Goal: Information Seeking & Learning: Check status

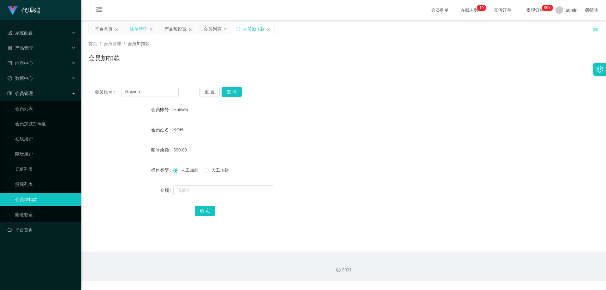
click at [141, 29] on div "注单管理" at bounding box center [139, 29] width 18 height 12
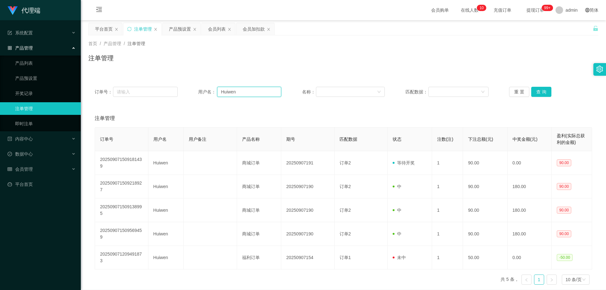
drag, startPoint x: 250, startPoint y: 93, endPoint x: 184, endPoint y: 94, distance: 66.0
click at [182, 94] on div "订单号： 用户名： Huiwen 名称： 匹配数据： 重 置 查 询" at bounding box center [343, 92] width 497 height 10
paste input "Milkyhui"
type input "Milkyhui"
click at [539, 93] on button "查 询" at bounding box center [541, 92] width 20 height 10
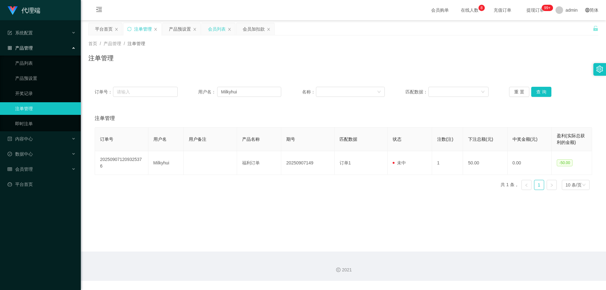
click at [213, 28] on div "会员列表" at bounding box center [217, 29] width 18 height 12
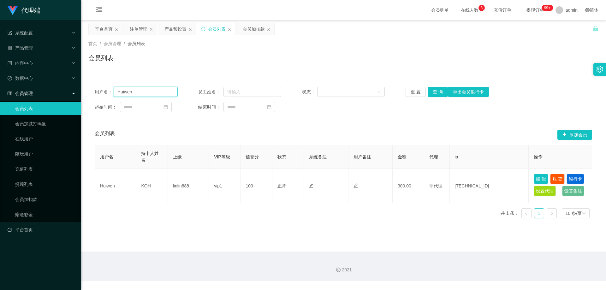
drag, startPoint x: 122, startPoint y: 92, endPoint x: 116, endPoint y: 90, distance: 7.1
click at [96, 91] on div "用户名： [PERSON_NAME]" at bounding box center [136, 92] width 83 height 10
paste input "Milkyhui"
type input "Milkyhui"
click at [433, 94] on button "查 询" at bounding box center [438, 92] width 20 height 10
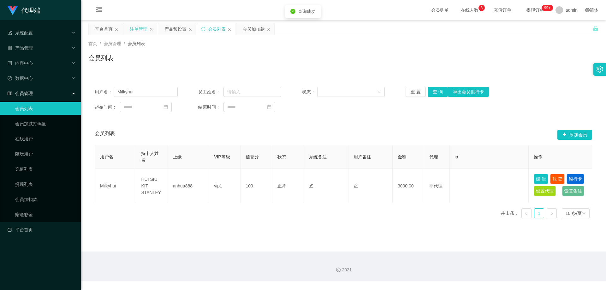
click at [139, 31] on div "注单管理" at bounding box center [139, 29] width 18 height 12
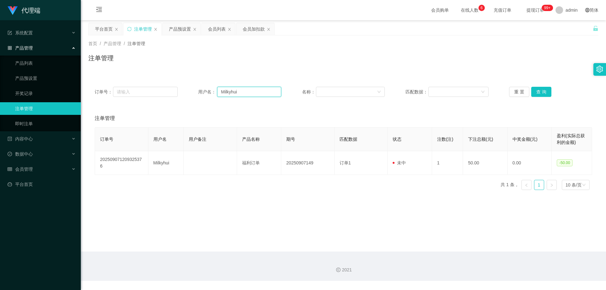
drag, startPoint x: 247, startPoint y: 91, endPoint x: 205, endPoint y: 87, distance: 41.8
click at [198, 92] on div "用户名： Milkyhui" at bounding box center [239, 92] width 83 height 10
click at [212, 29] on div "会员列表" at bounding box center [217, 29] width 18 height 12
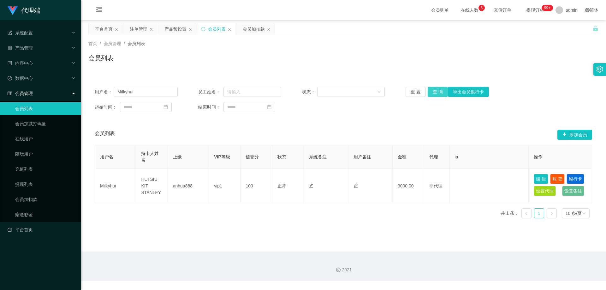
click at [439, 92] on button "查 询" at bounding box center [438, 92] width 20 height 10
click at [436, 92] on button "查 询" at bounding box center [438, 92] width 20 height 10
click at [401, 75] on div "用户名： Milkyhui 员工姓名： 状态： 重 置 查 询 导出会员银行卡 起始时间： 结束时间： 会员列表 添加会员 用户名 持卡人姓名 上级 VIP等…" at bounding box center [343, 148] width 510 height 151
click at [170, 31] on div "产品预设置" at bounding box center [175, 29] width 22 height 12
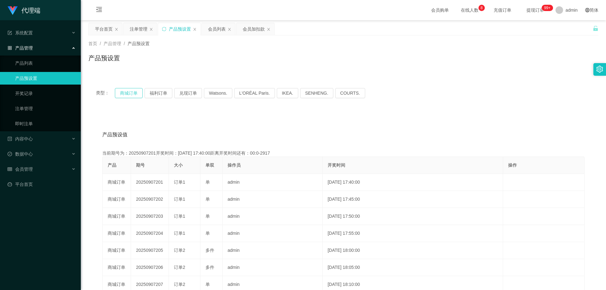
click at [134, 92] on button "商城订单" at bounding box center [129, 93] width 28 height 10
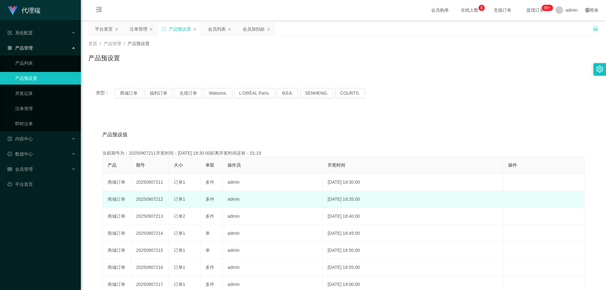
drag, startPoint x: 136, startPoint y: 199, endPoint x: 166, endPoint y: 201, distance: 30.4
click at [166, 201] on td "20250907212" at bounding box center [150, 199] width 38 height 17
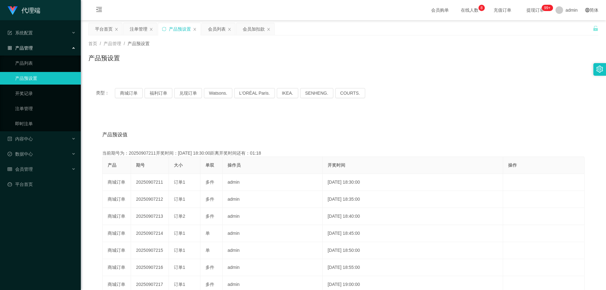
copy td "20250907212"
click at [137, 31] on div "注单管理" at bounding box center [139, 29] width 18 height 12
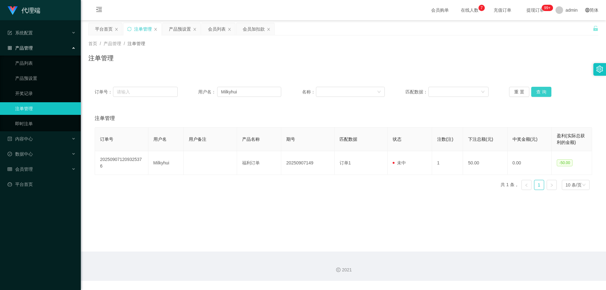
click at [544, 89] on button "查 询" at bounding box center [541, 92] width 20 height 10
click at [543, 89] on button "查 询" at bounding box center [541, 92] width 20 height 10
click at [540, 89] on button "查 询" at bounding box center [541, 92] width 20 height 10
click at [540, 89] on div "重 置 查 询" at bounding box center [550, 92] width 83 height 10
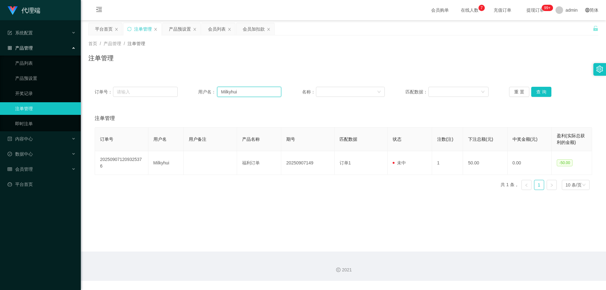
drag, startPoint x: 253, startPoint y: 92, endPoint x: 182, endPoint y: 95, distance: 71.1
click at [182, 95] on div "订单号： 用户名： Milkyhui 名称： 匹配数据： 重 置 查 询" at bounding box center [343, 92] width 497 height 10
click at [540, 92] on button "查 询" at bounding box center [541, 92] width 20 height 10
click at [540, 92] on div "重 置 查 询" at bounding box center [550, 92] width 83 height 10
click at [217, 31] on div "会员列表" at bounding box center [217, 29] width 18 height 12
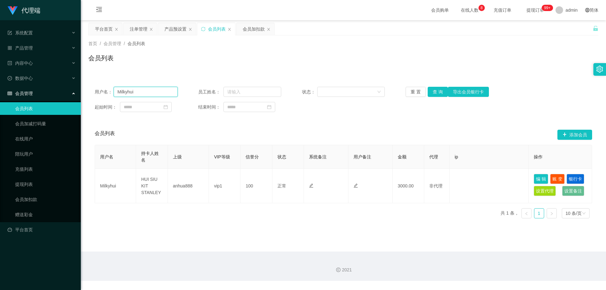
drag, startPoint x: 99, startPoint y: 91, endPoint x: 92, endPoint y: 90, distance: 7.6
click at [92, 90] on div "用户名： Milkyhui 员工姓名： 状态： 重 置 查 询 导出会员银行卡 起始时间： 结束时间：" at bounding box center [343, 99] width 510 height 38
drag, startPoint x: 141, startPoint y: 28, endPoint x: 170, endPoint y: 38, distance: 30.3
click at [141, 28] on div "注单管理" at bounding box center [139, 29] width 18 height 12
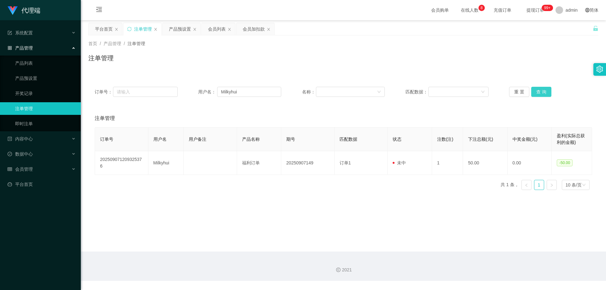
click at [537, 91] on button "查 询" at bounding box center [541, 92] width 20 height 10
click at [537, 91] on button "查 询" at bounding box center [544, 92] width 27 height 10
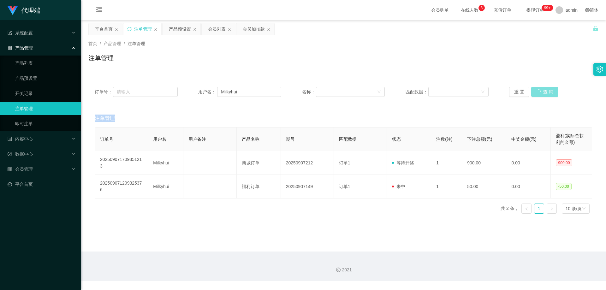
click at [537, 91] on div "重 置 查 询" at bounding box center [550, 92] width 83 height 10
drag, startPoint x: 247, startPoint y: 92, endPoint x: 189, endPoint y: 88, distance: 58.2
click at [189, 88] on div "订单号： 用户名： Milkyhui 名称： 匹配数据： 重 置 查 询" at bounding box center [343, 92] width 497 height 10
click at [541, 90] on button "查 询" at bounding box center [541, 92] width 20 height 10
click at [217, 29] on div "会员列表" at bounding box center [217, 29] width 18 height 12
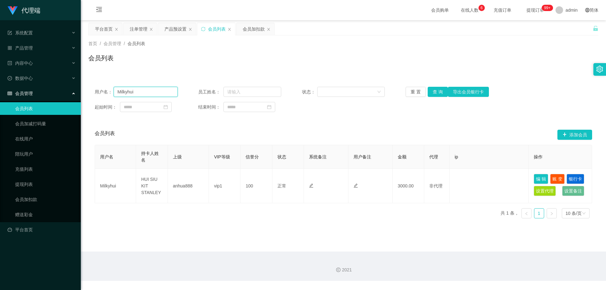
drag, startPoint x: 133, startPoint y: 93, endPoint x: 116, endPoint y: 93, distance: 17.7
click at [116, 93] on input "Milkyhui" at bounding box center [146, 92] width 64 height 10
click at [434, 91] on button "查 询" at bounding box center [438, 92] width 20 height 10
click at [433, 90] on button "查 询" at bounding box center [438, 92] width 20 height 10
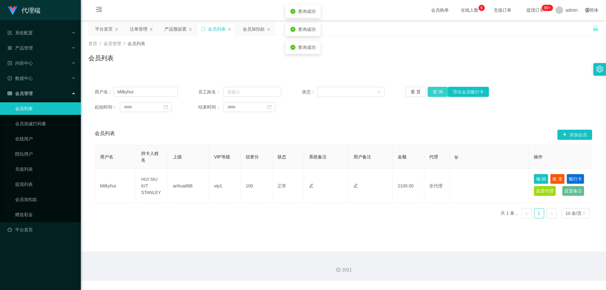
click at [433, 90] on button "查 询" at bounding box center [438, 92] width 20 height 10
click at [433, 91] on button "查 询" at bounding box center [438, 92] width 20 height 10
click at [433, 91] on div "重 置 查 询 导出会员银行卡" at bounding box center [447, 92] width 83 height 10
click at [434, 92] on button "查 询" at bounding box center [438, 92] width 20 height 10
click at [433, 93] on button "查 询" at bounding box center [438, 92] width 20 height 10
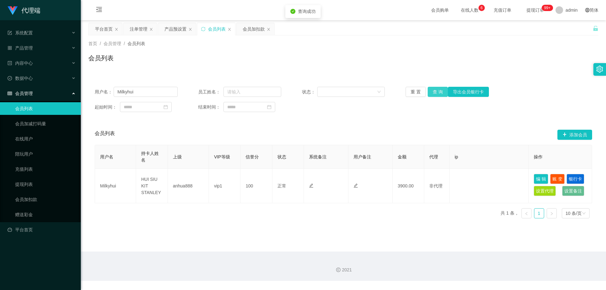
click at [434, 93] on button "查 询" at bounding box center [438, 92] width 20 height 10
click at [433, 92] on button "查 询" at bounding box center [438, 92] width 20 height 10
click at [437, 90] on button "查 询" at bounding box center [438, 92] width 20 height 10
click at [437, 90] on div "重 置 查 询 导出会员银行卡" at bounding box center [447, 92] width 83 height 10
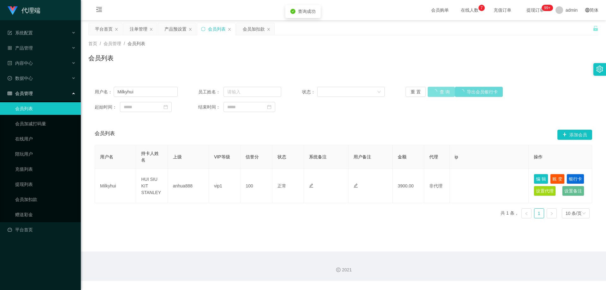
click at [437, 90] on button "查 询" at bounding box center [441, 92] width 27 height 10
click at [430, 92] on button "查 询" at bounding box center [438, 92] width 20 height 10
click at [434, 92] on button "查 询" at bounding box center [438, 92] width 20 height 10
click at [532, 9] on span "提现订单 99+" at bounding box center [535, 10] width 24 height 4
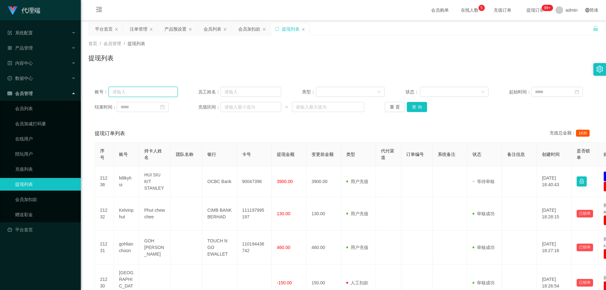
click at [148, 92] on input "text" at bounding box center [143, 92] width 69 height 10
paste input "Milkyhui"
type input "Milkyhui"
click at [418, 105] on button "查 询" at bounding box center [417, 107] width 20 height 10
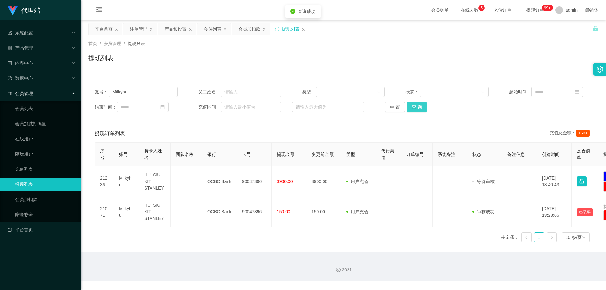
click at [409, 105] on button "查 询" at bounding box center [417, 107] width 20 height 10
click at [409, 105] on div "重 置 查 询" at bounding box center [426, 107] width 83 height 10
click at [409, 105] on button "查 询" at bounding box center [417, 107] width 20 height 10
click at [409, 105] on div "重 置 查 询" at bounding box center [426, 107] width 83 height 10
click at [409, 105] on button "查 询" at bounding box center [417, 107] width 20 height 10
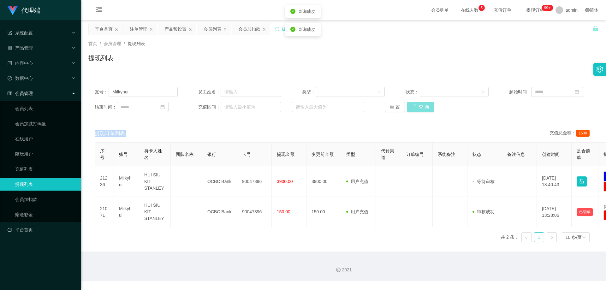
click at [409, 105] on div "重 置 查 询" at bounding box center [426, 107] width 83 height 10
drag, startPoint x: 410, startPoint y: 106, endPoint x: 413, endPoint y: 107, distance: 3.4
click at [411, 106] on button "查 询" at bounding box center [417, 107] width 20 height 10
click at [413, 107] on div "重 置 查 询" at bounding box center [426, 107] width 83 height 10
click at [413, 107] on button "查 询" at bounding box center [417, 107] width 20 height 10
